Goal: Obtain resource: Download file/media

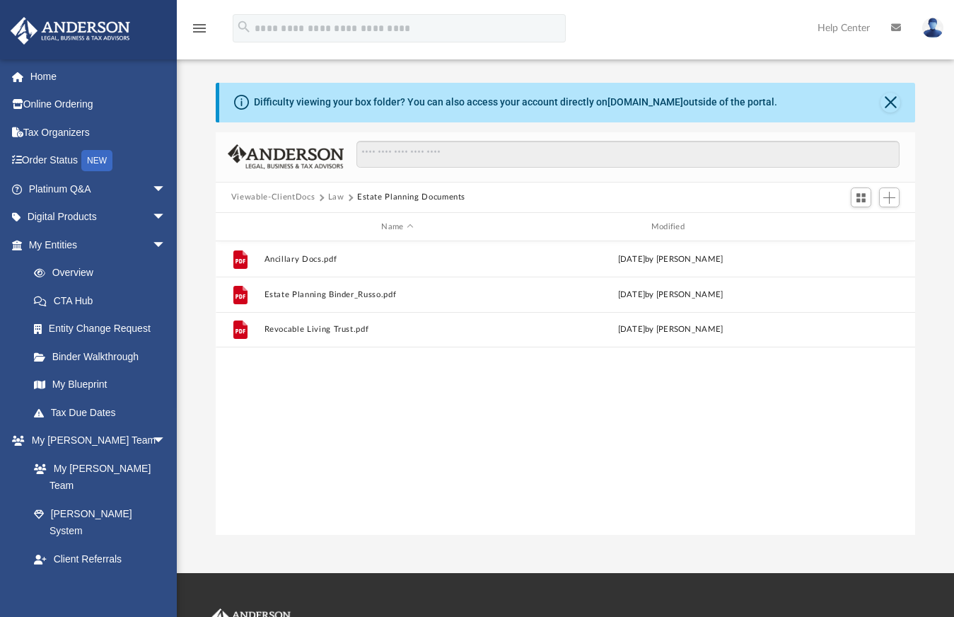
scroll to position [311, 689]
click at [412, 425] on div "File Ancillary Docs.pdf [DATE] by [PERSON_NAME] File Estate Planning Binder_Rus…" at bounding box center [566, 387] width 700 height 293
click at [334, 197] on button "Law" at bounding box center [336, 197] width 16 height 13
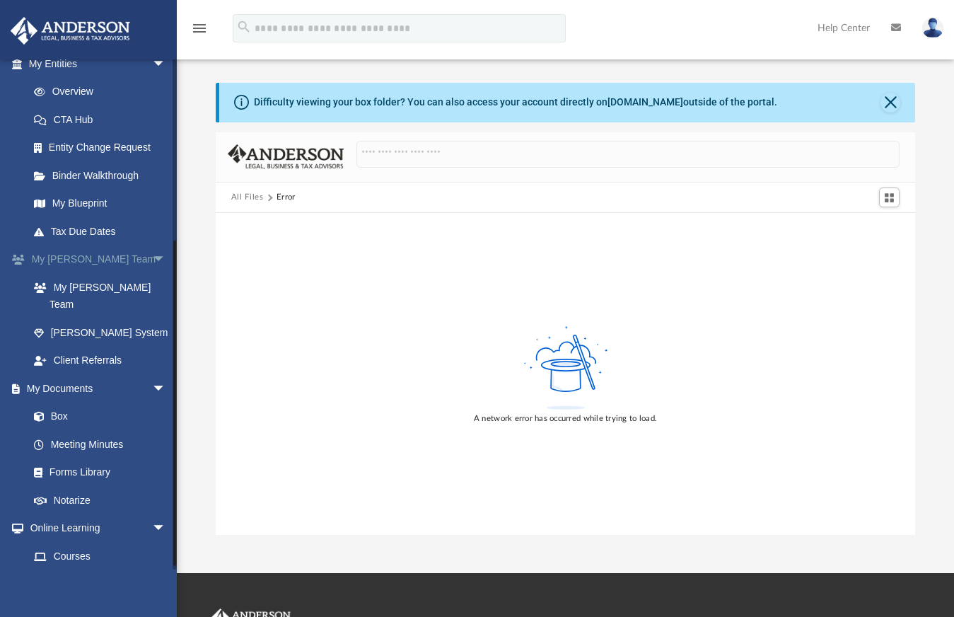
scroll to position [279, 0]
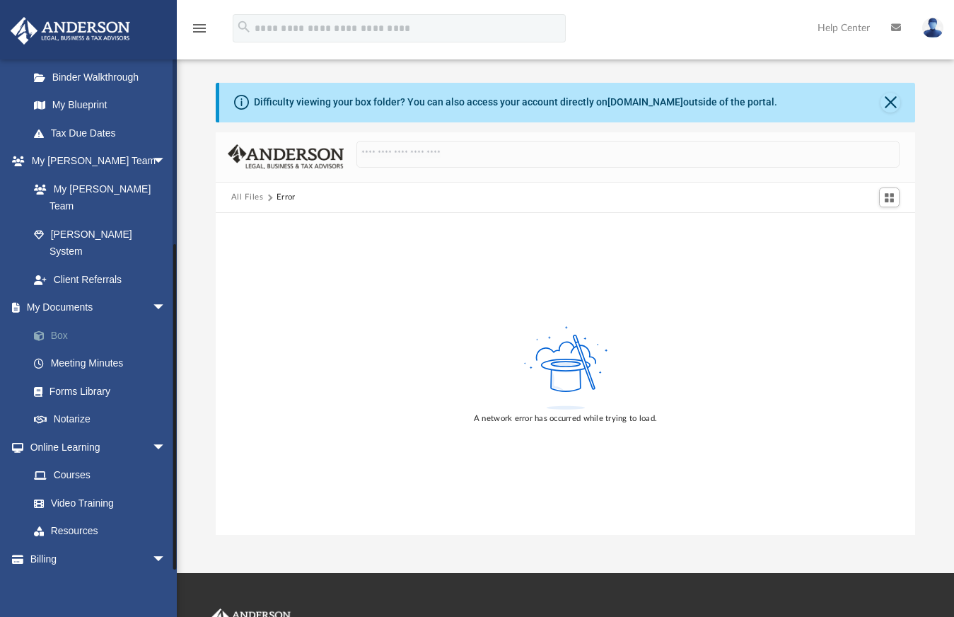
click at [65, 321] on link "Box" at bounding box center [104, 335] width 168 height 28
click at [56, 321] on link "Box" at bounding box center [104, 335] width 168 height 28
click at [69, 321] on link "Box" at bounding box center [104, 335] width 168 height 28
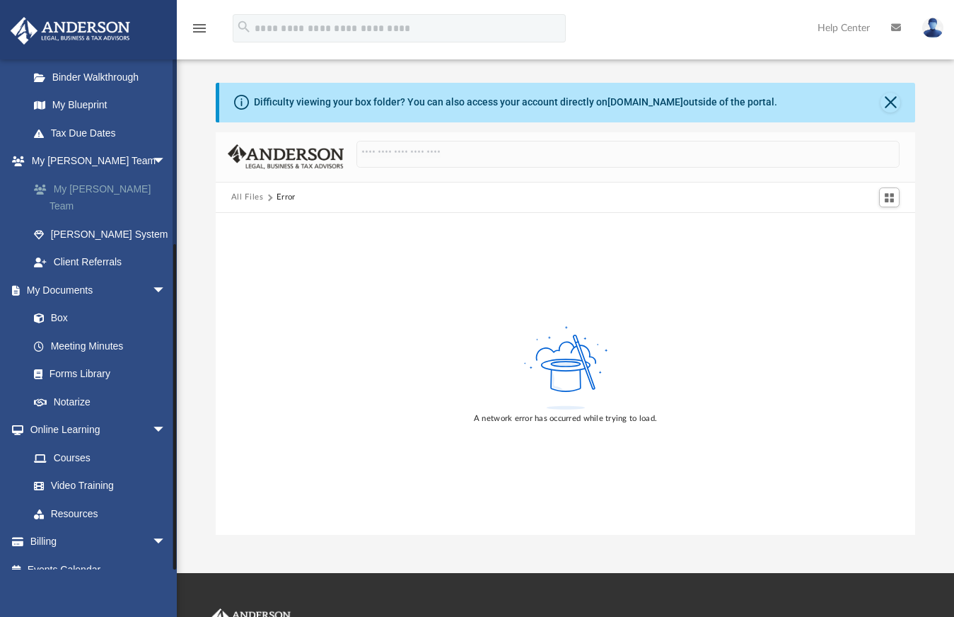
click at [89, 188] on link "My [PERSON_NAME] Team" at bounding box center [104, 197] width 168 height 45
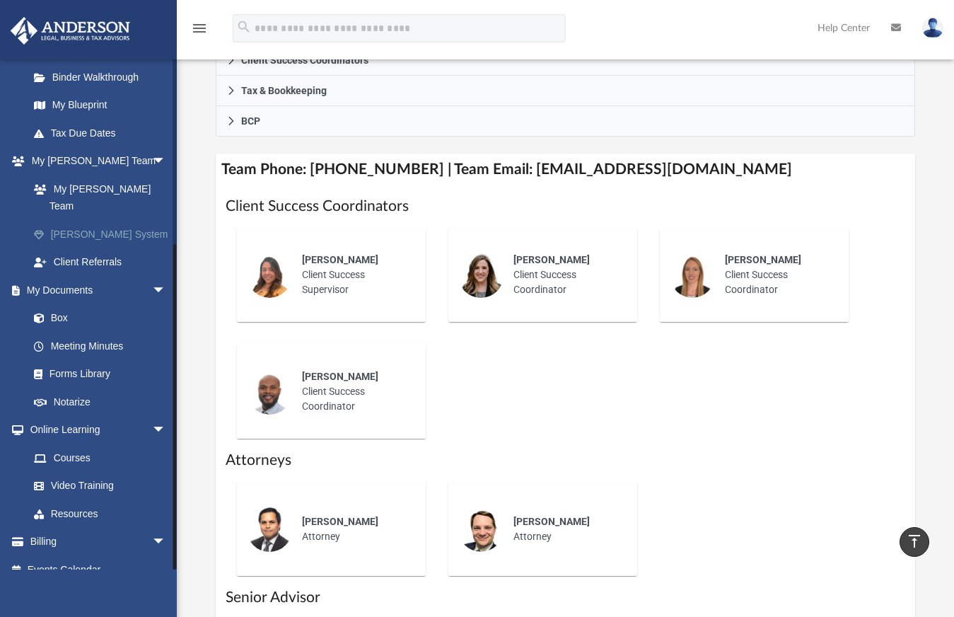
scroll to position [495, 0]
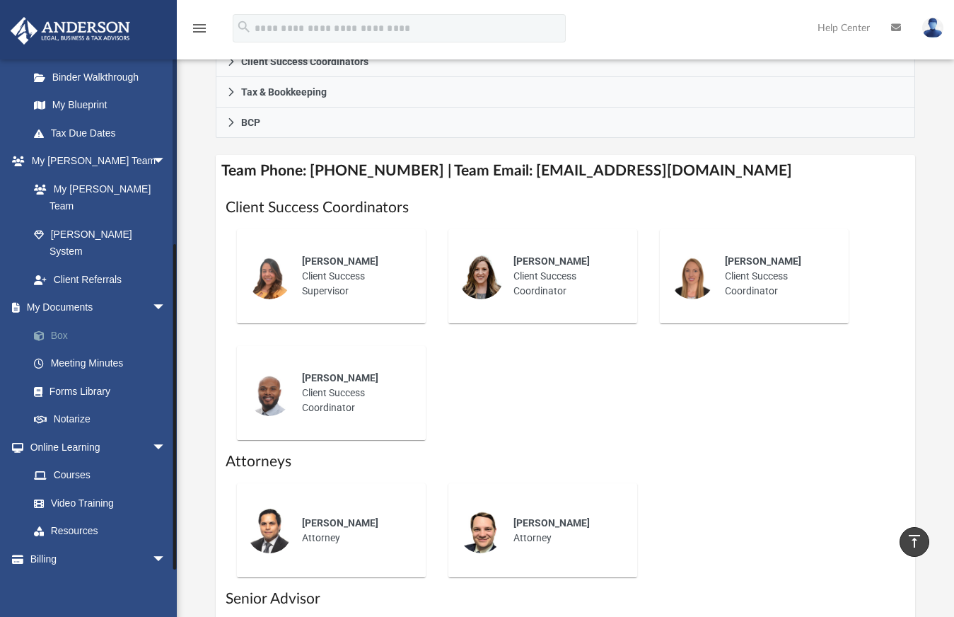
click at [70, 321] on link "Box" at bounding box center [104, 335] width 168 height 28
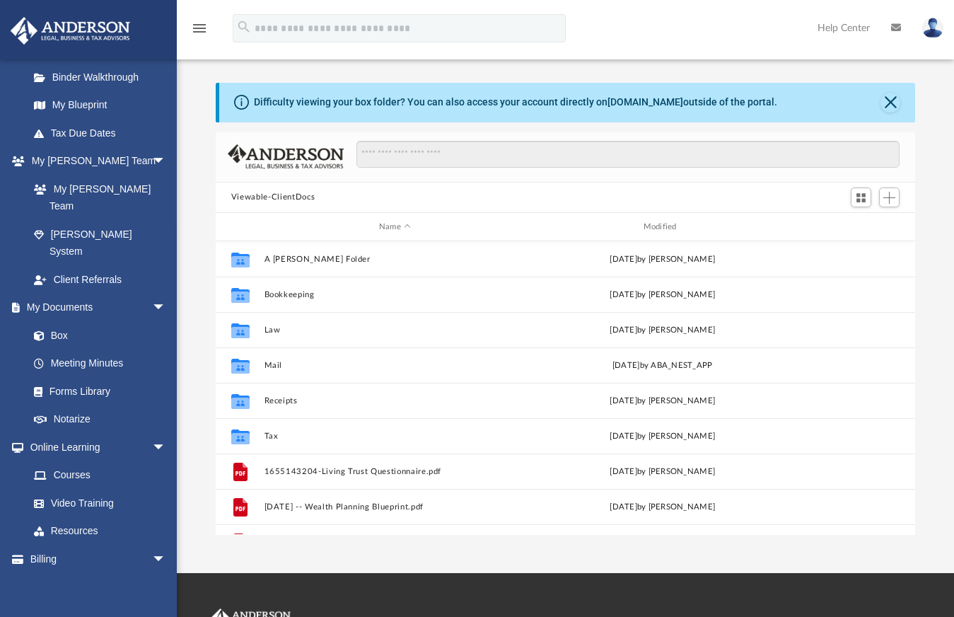
scroll to position [311, 689]
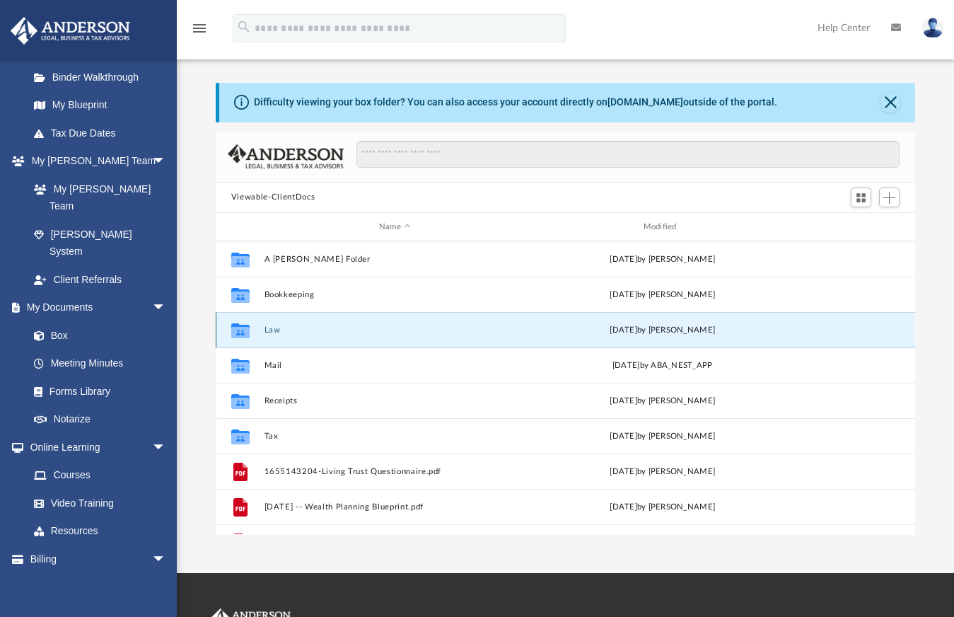
click at [275, 326] on button "Law" at bounding box center [395, 329] width 262 height 9
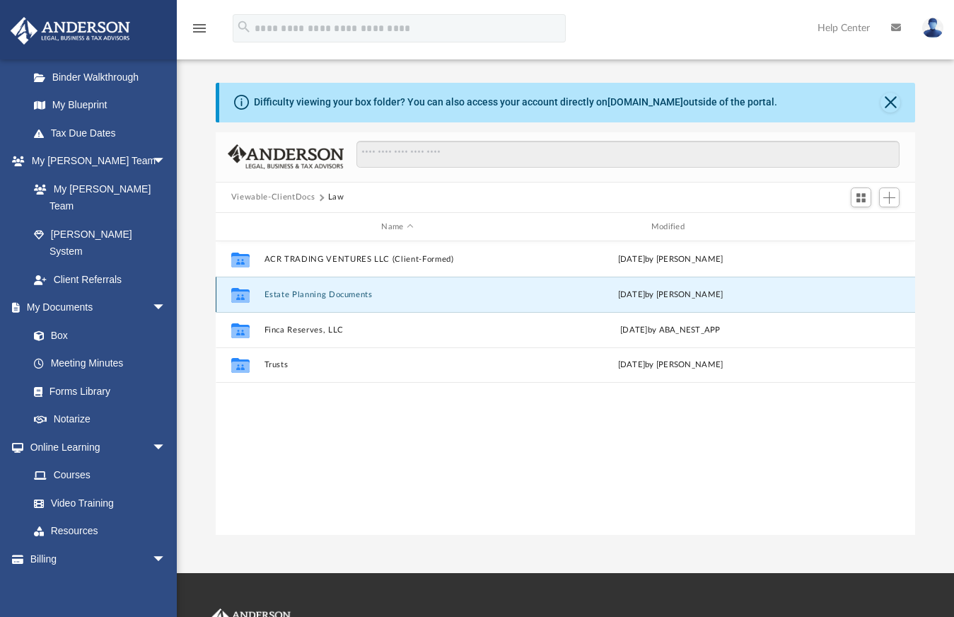
click at [351, 297] on button "Estate Planning Documents" at bounding box center [397, 294] width 267 height 9
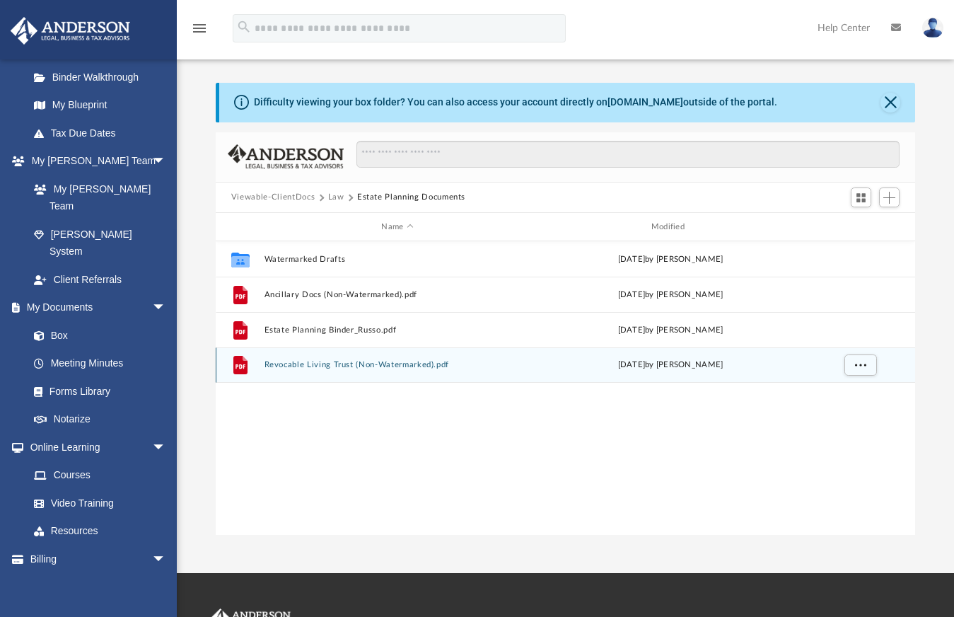
click at [381, 365] on button "Revocable Living Trust (Non-Watermarked).pdf" at bounding box center [397, 365] width 267 height 9
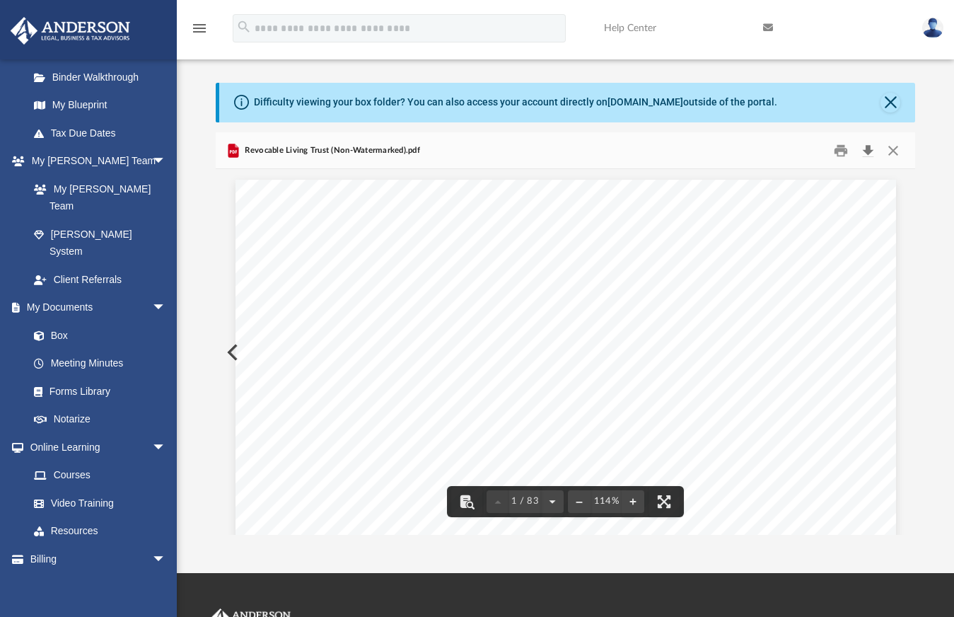
click at [867, 145] on button "Download" at bounding box center [867, 150] width 25 height 22
